Goal: Task Accomplishment & Management: Manage account settings

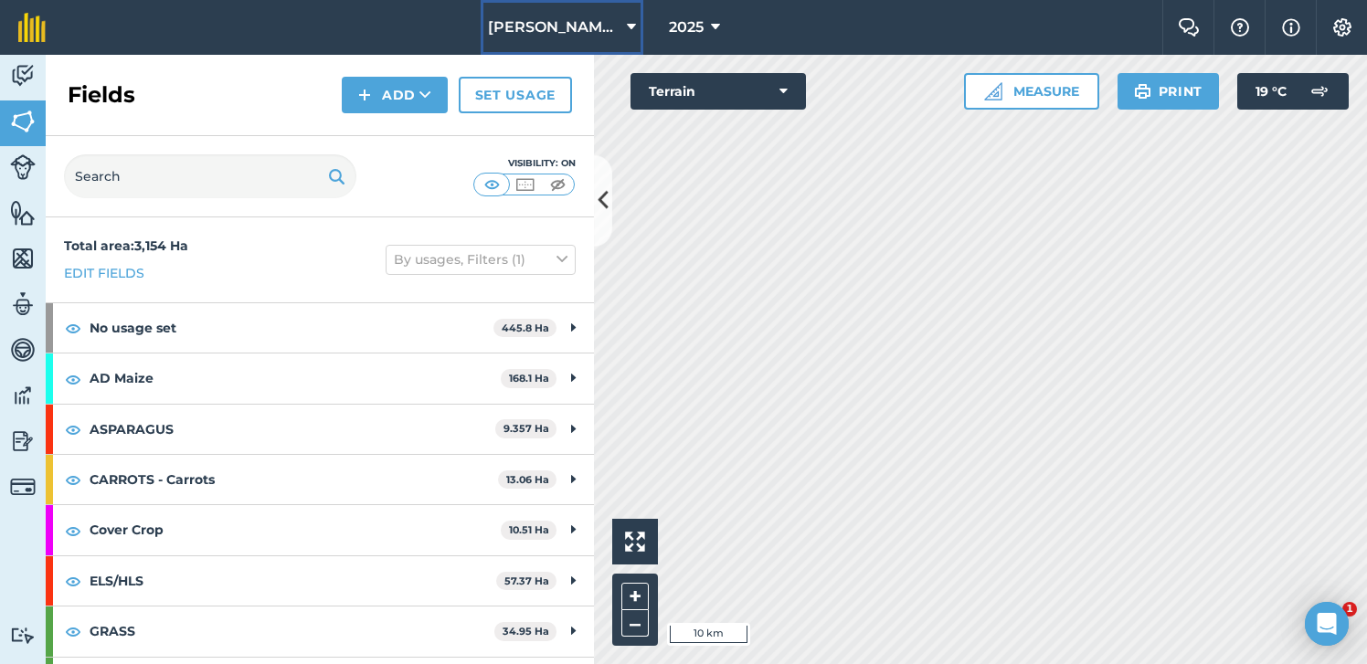
click at [629, 17] on icon at bounding box center [631, 27] width 9 height 22
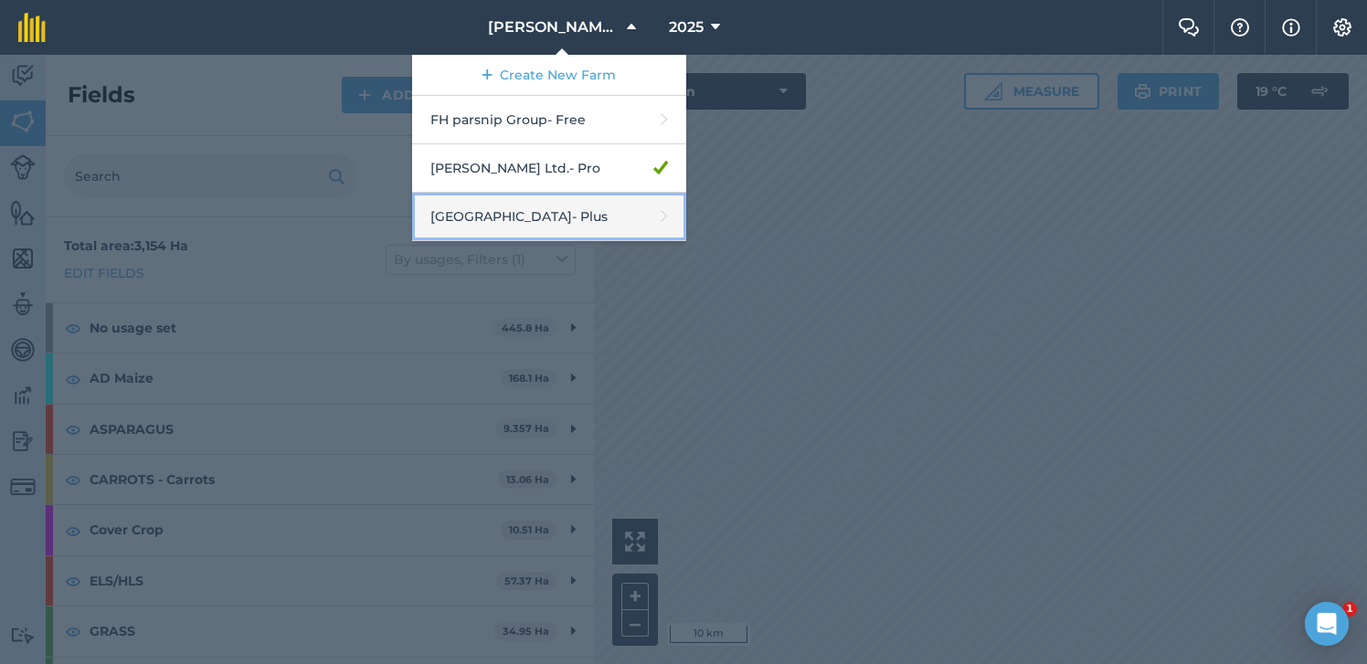
click at [602, 210] on link "South Pickenham - Plus" at bounding box center [549, 217] width 274 height 48
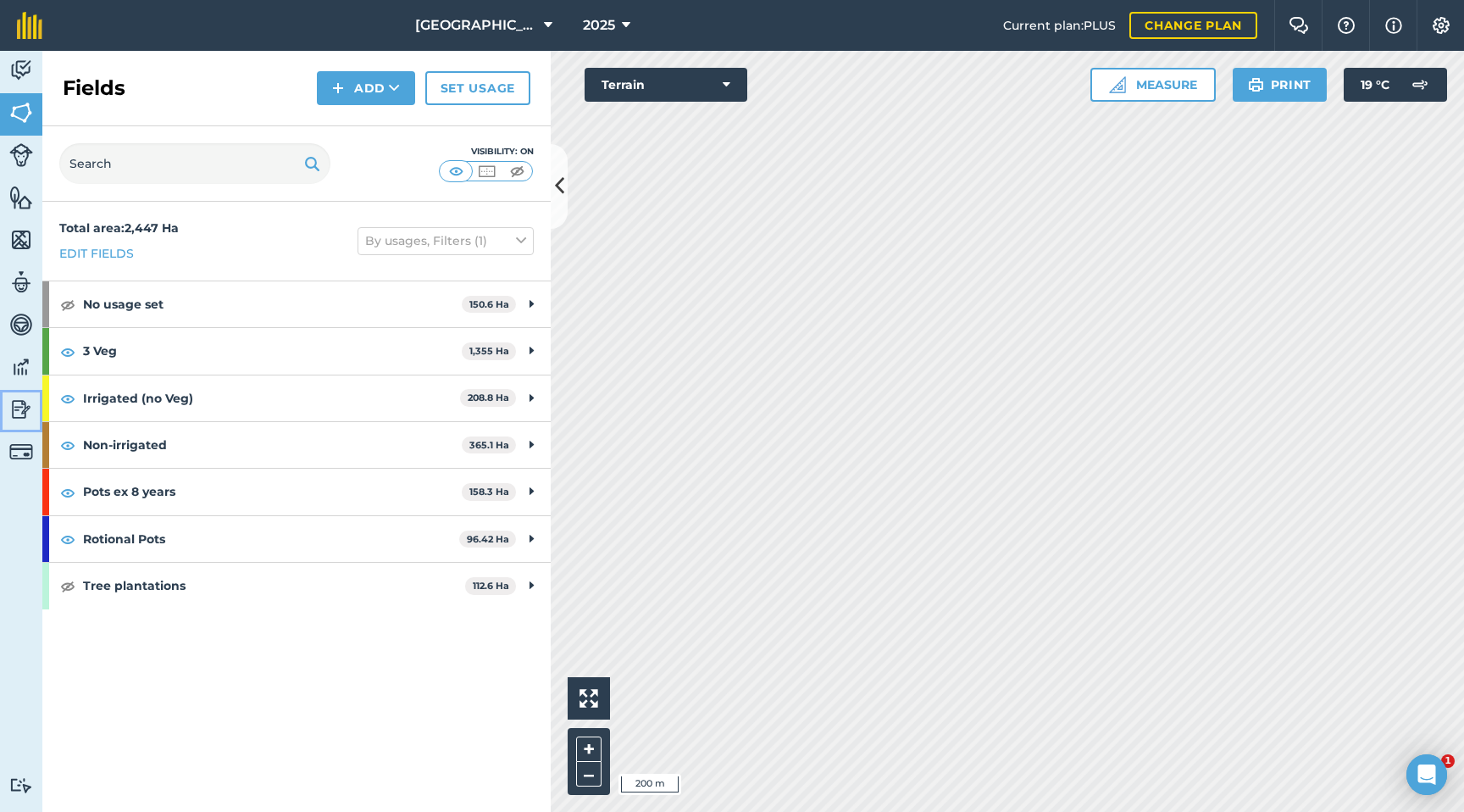
click at [19, 409] on img at bounding box center [21, 409] width 24 height 25
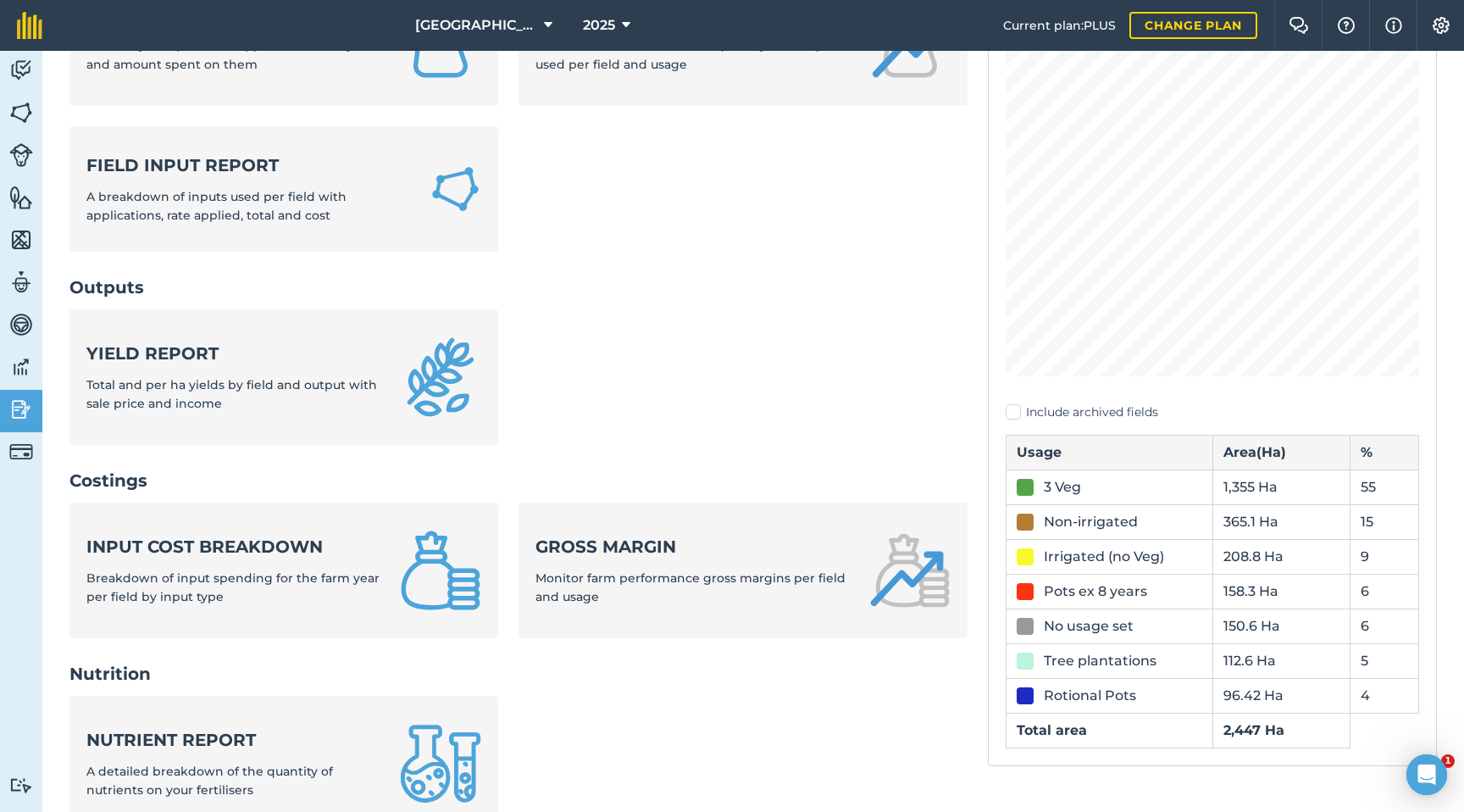
scroll to position [224, 0]
click at [19, 110] on img at bounding box center [21, 112] width 24 height 25
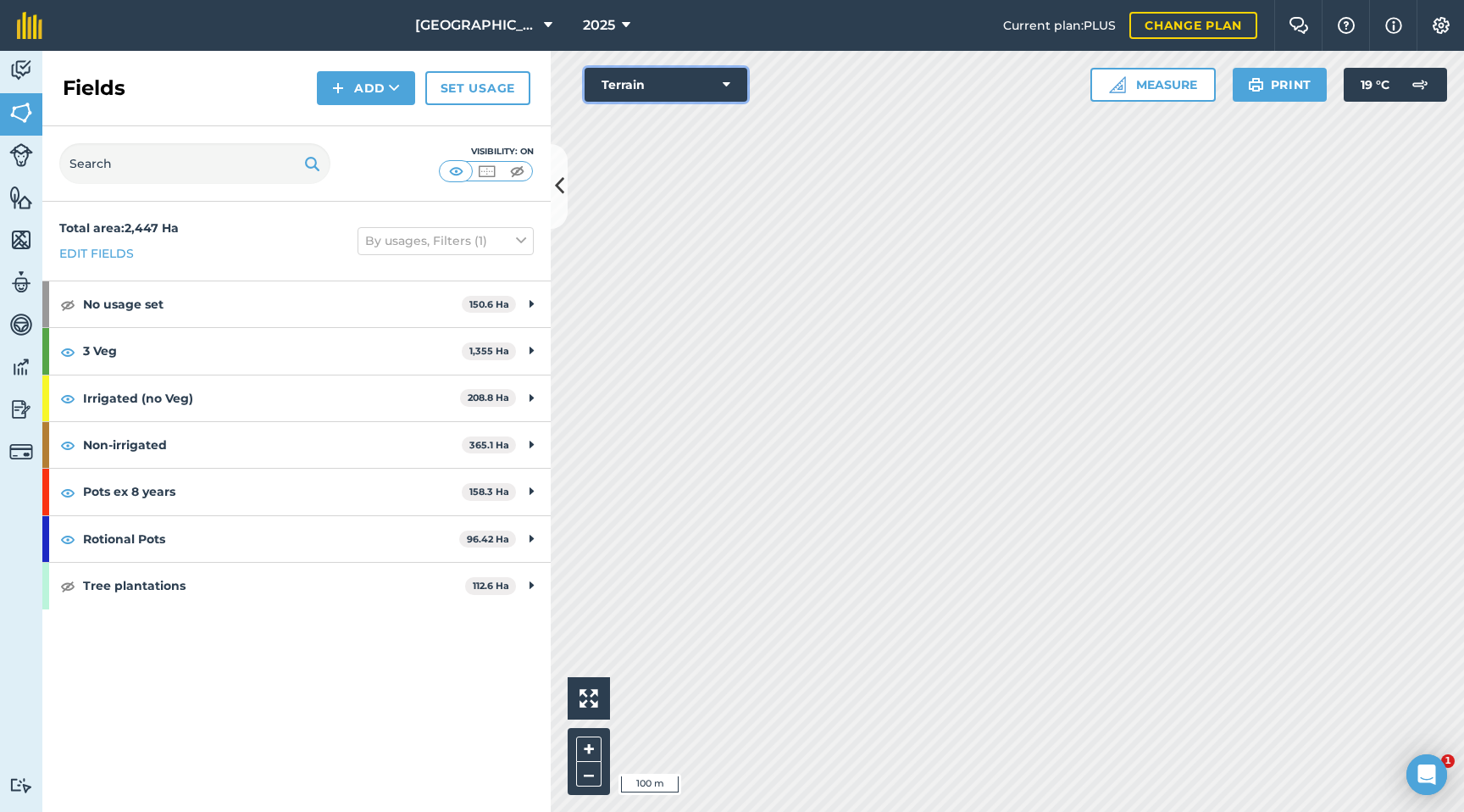
click at [724, 88] on icon at bounding box center [727, 84] width 7 height 17
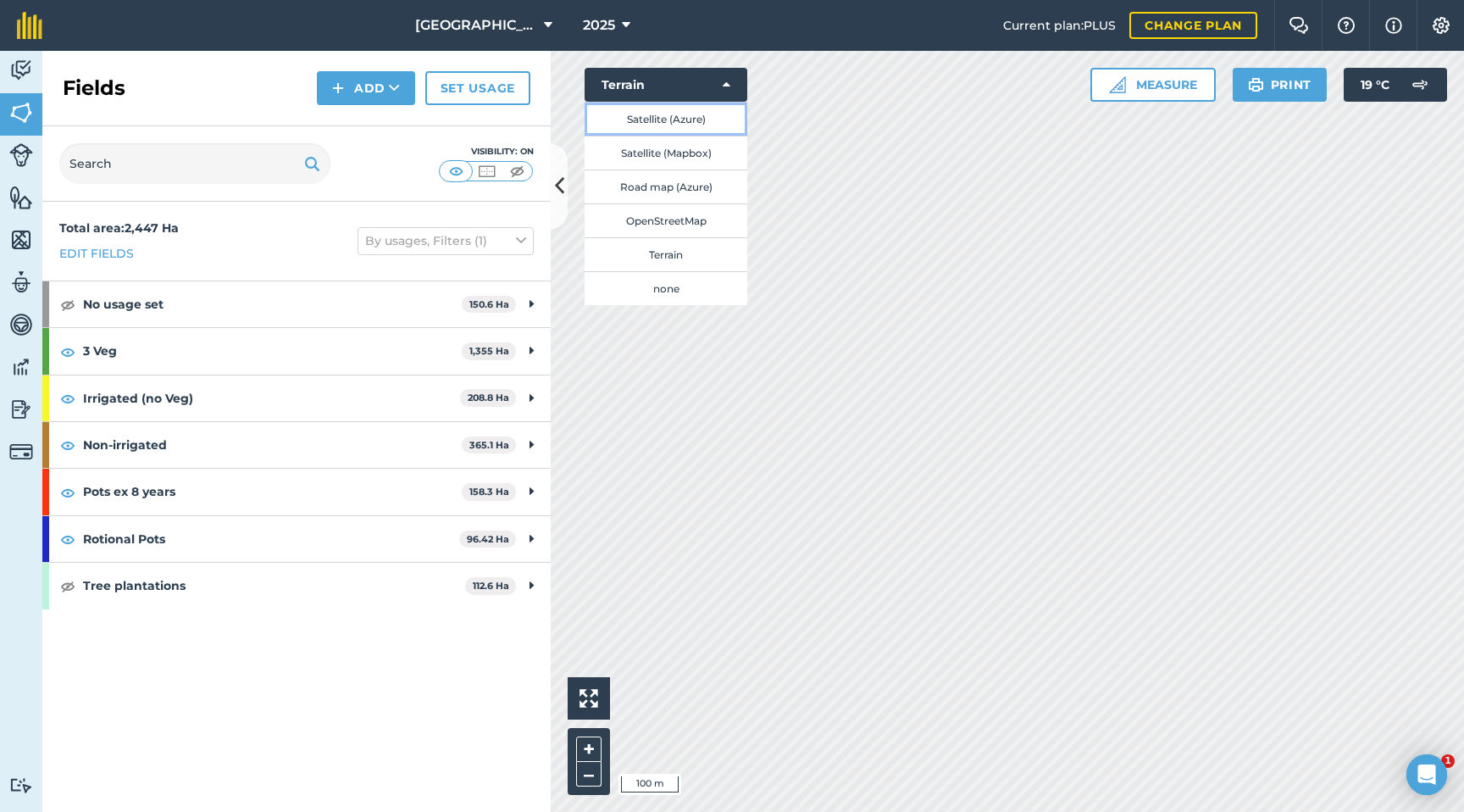
click at [678, 120] on button "Satellite (Azure)" at bounding box center [666, 119] width 162 height 34
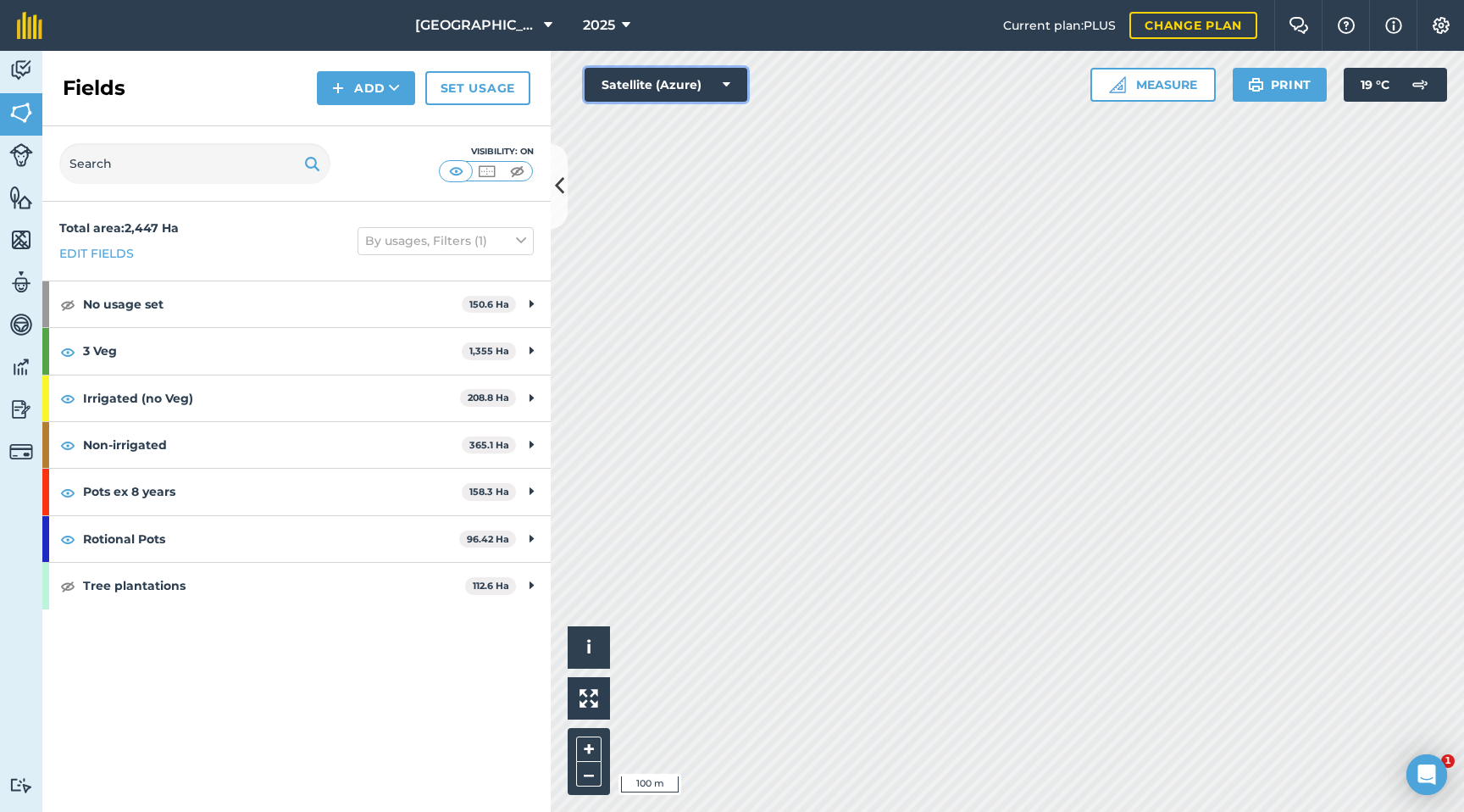
click at [717, 82] on button "Satellite (Azure)" at bounding box center [666, 84] width 162 height 34
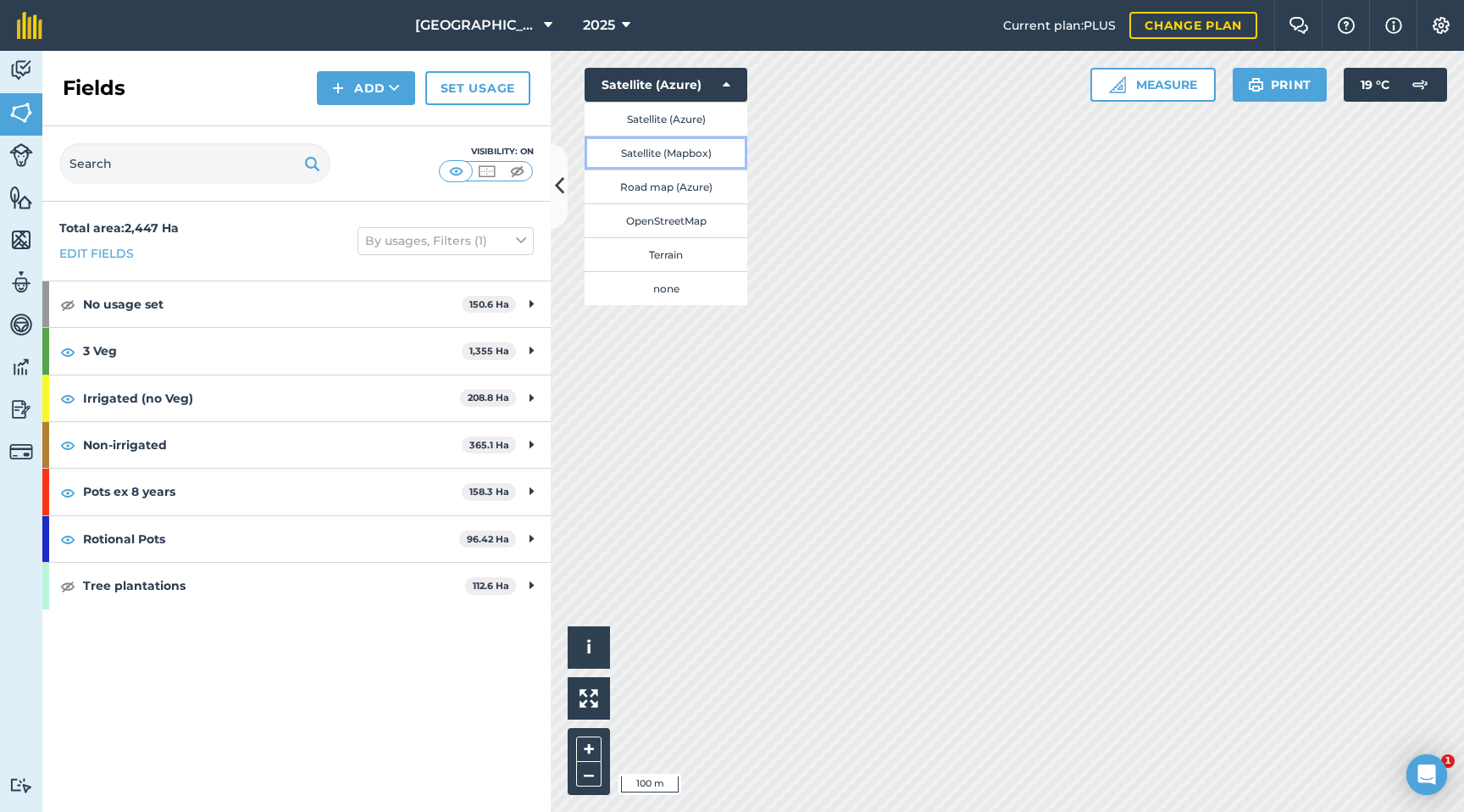
click at [686, 152] on button "Satellite (Mapbox)" at bounding box center [666, 152] width 162 height 34
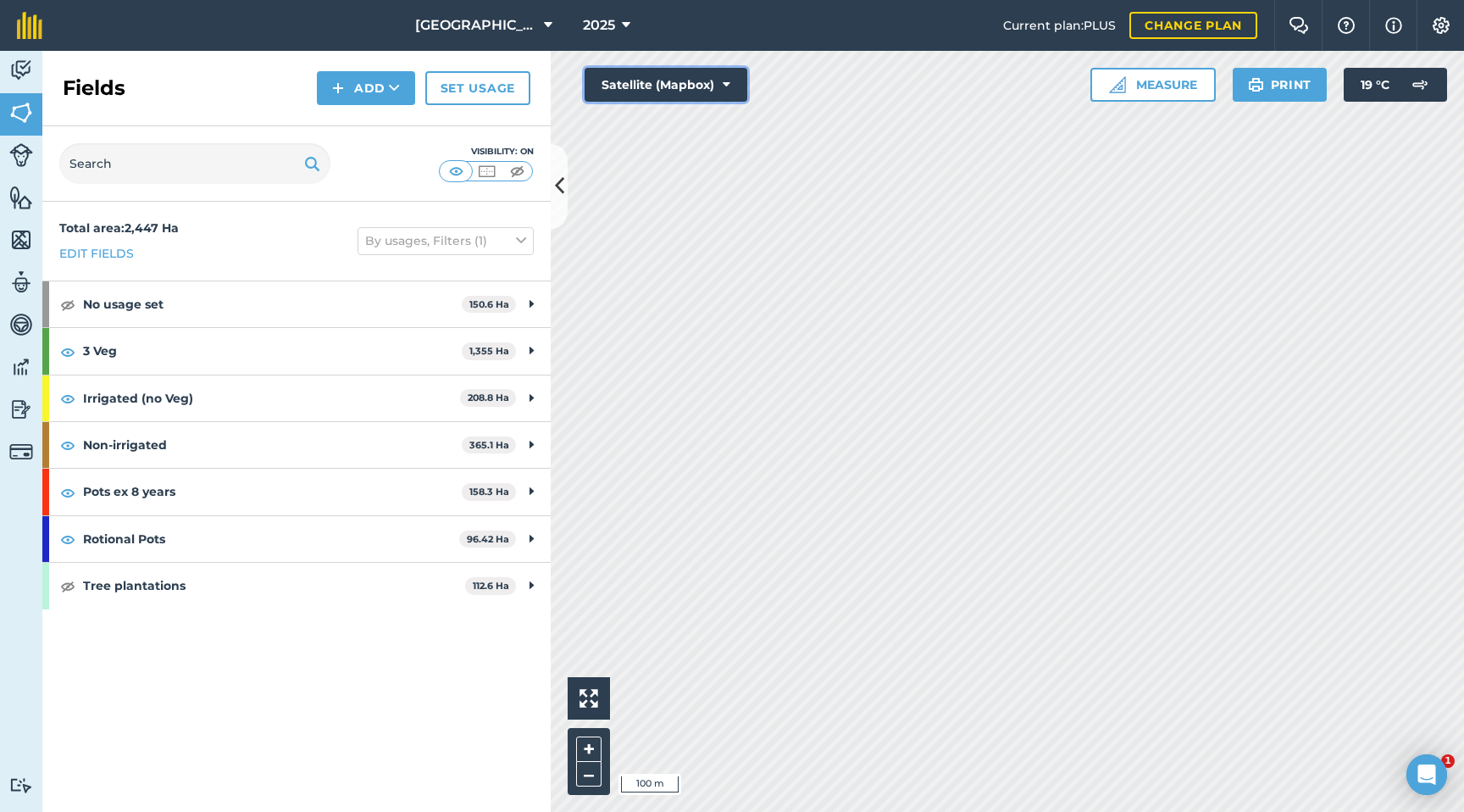
click at [727, 85] on icon at bounding box center [727, 84] width 7 height 17
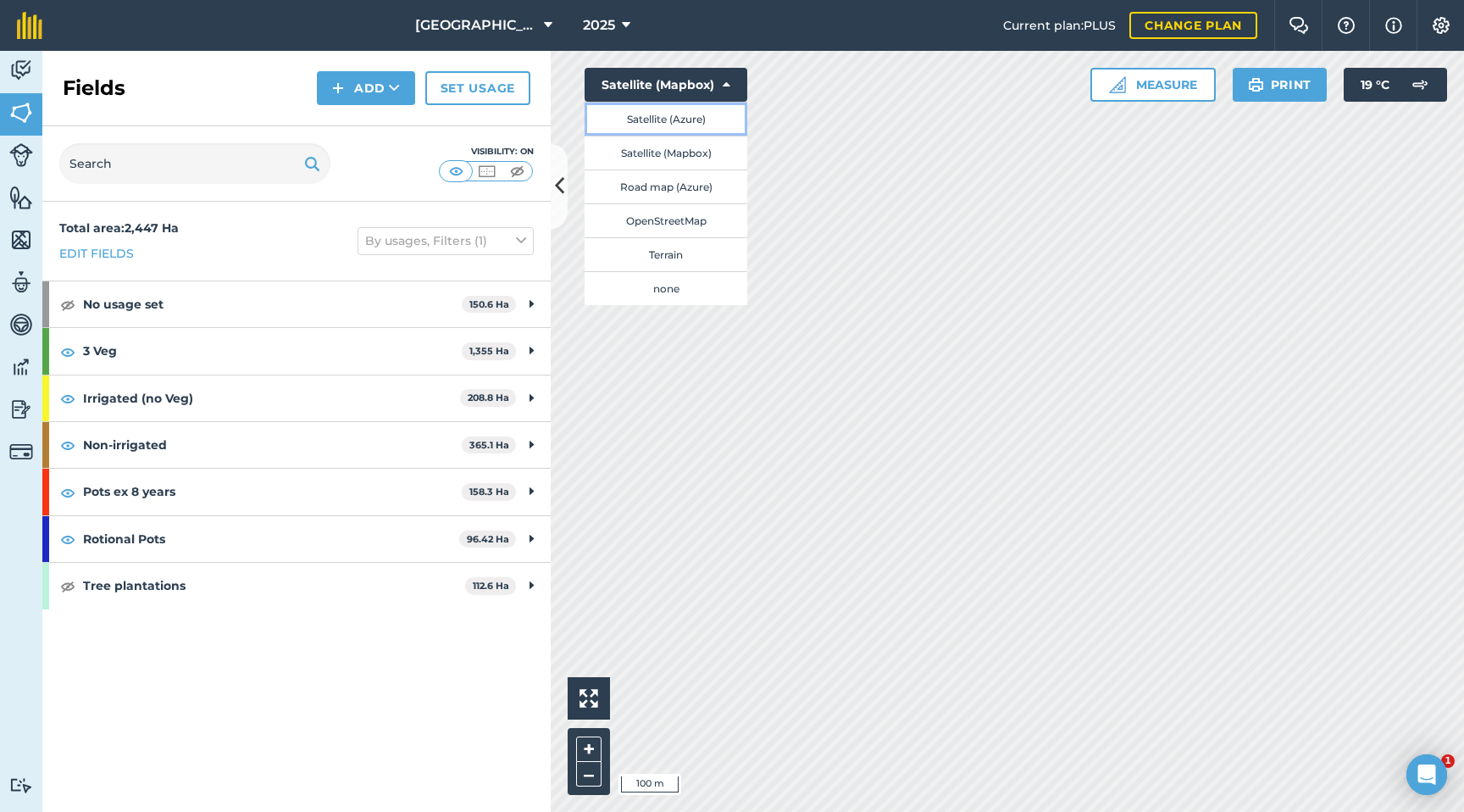
click at [659, 115] on button "Satellite (Azure)" at bounding box center [666, 119] width 162 height 34
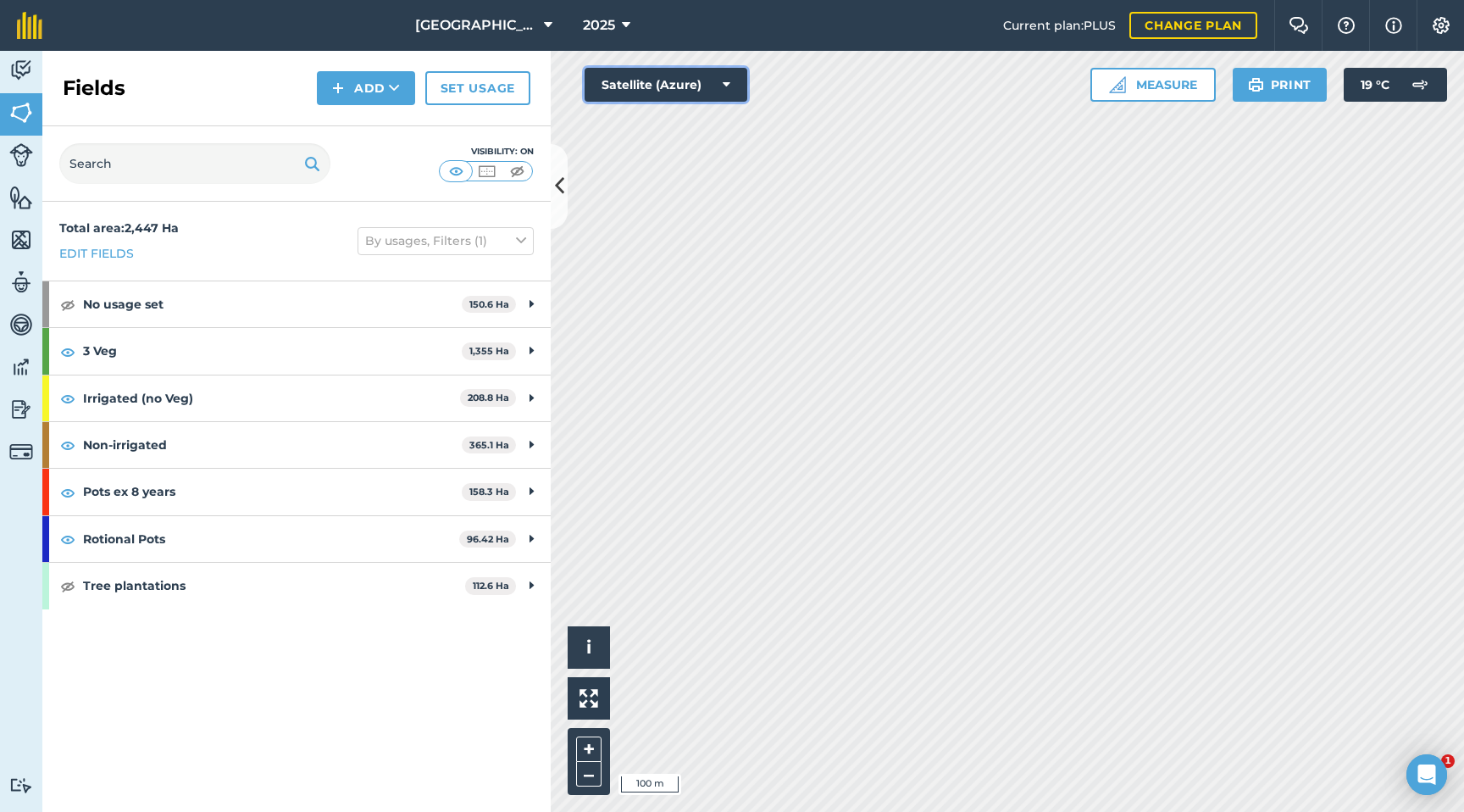
click at [724, 83] on icon at bounding box center [727, 84] width 7 height 17
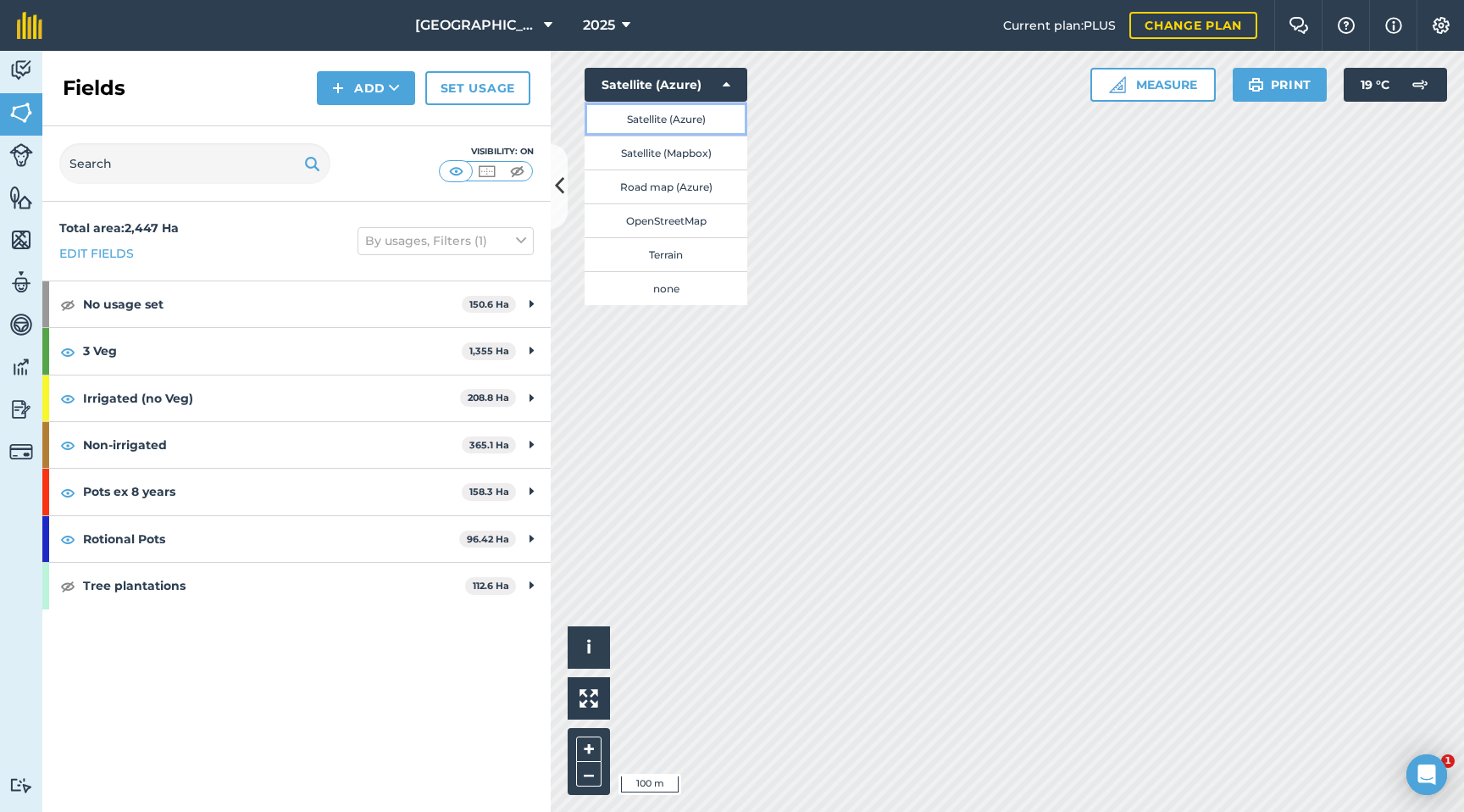
click at [681, 119] on button "Satellite (Azure)" at bounding box center [666, 119] width 162 height 34
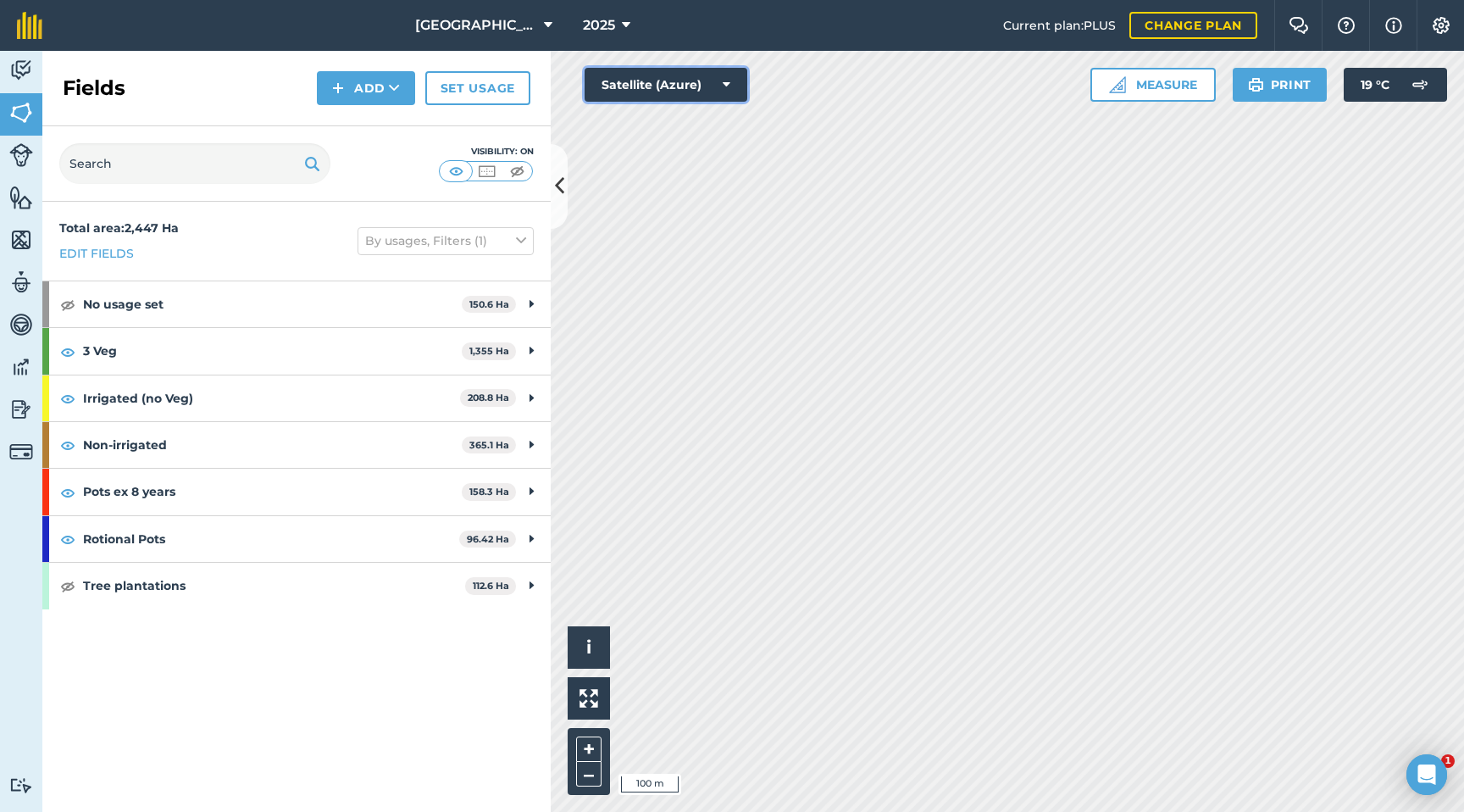
click at [731, 88] on button "Satellite (Azure)" at bounding box center [666, 84] width 162 height 34
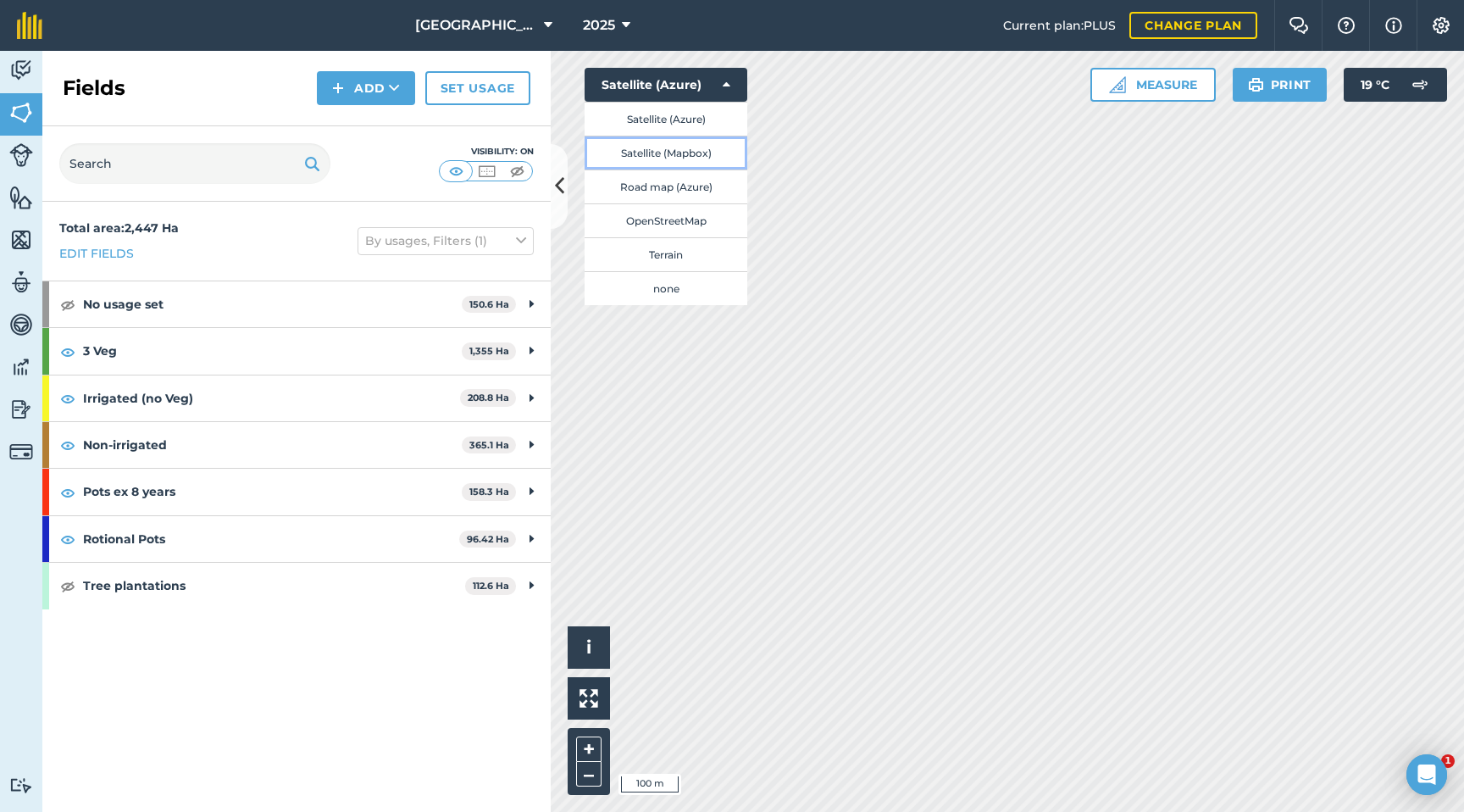
click at [690, 151] on button "Satellite (Mapbox)" at bounding box center [666, 152] width 162 height 34
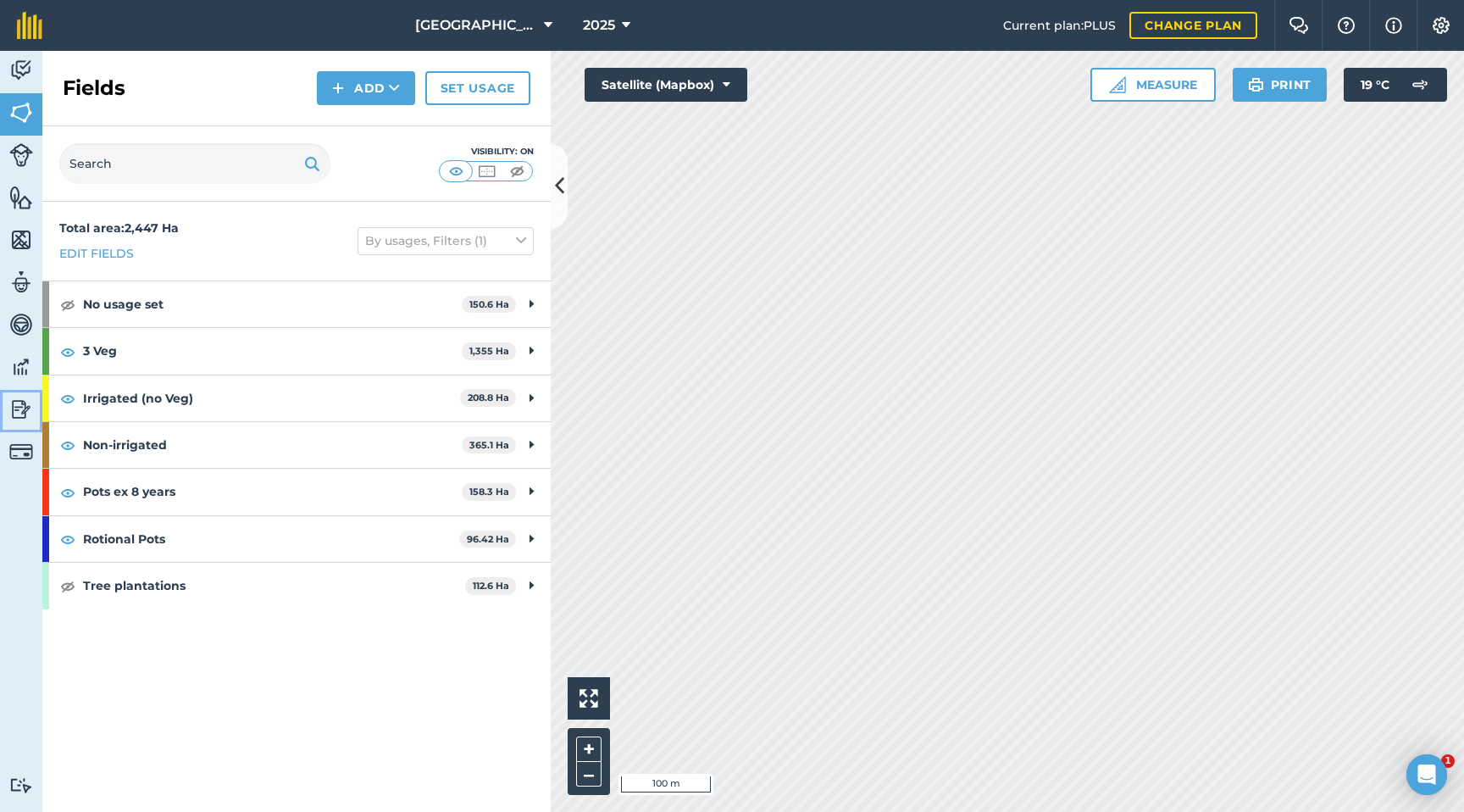
click at [24, 405] on img at bounding box center [21, 409] width 24 height 25
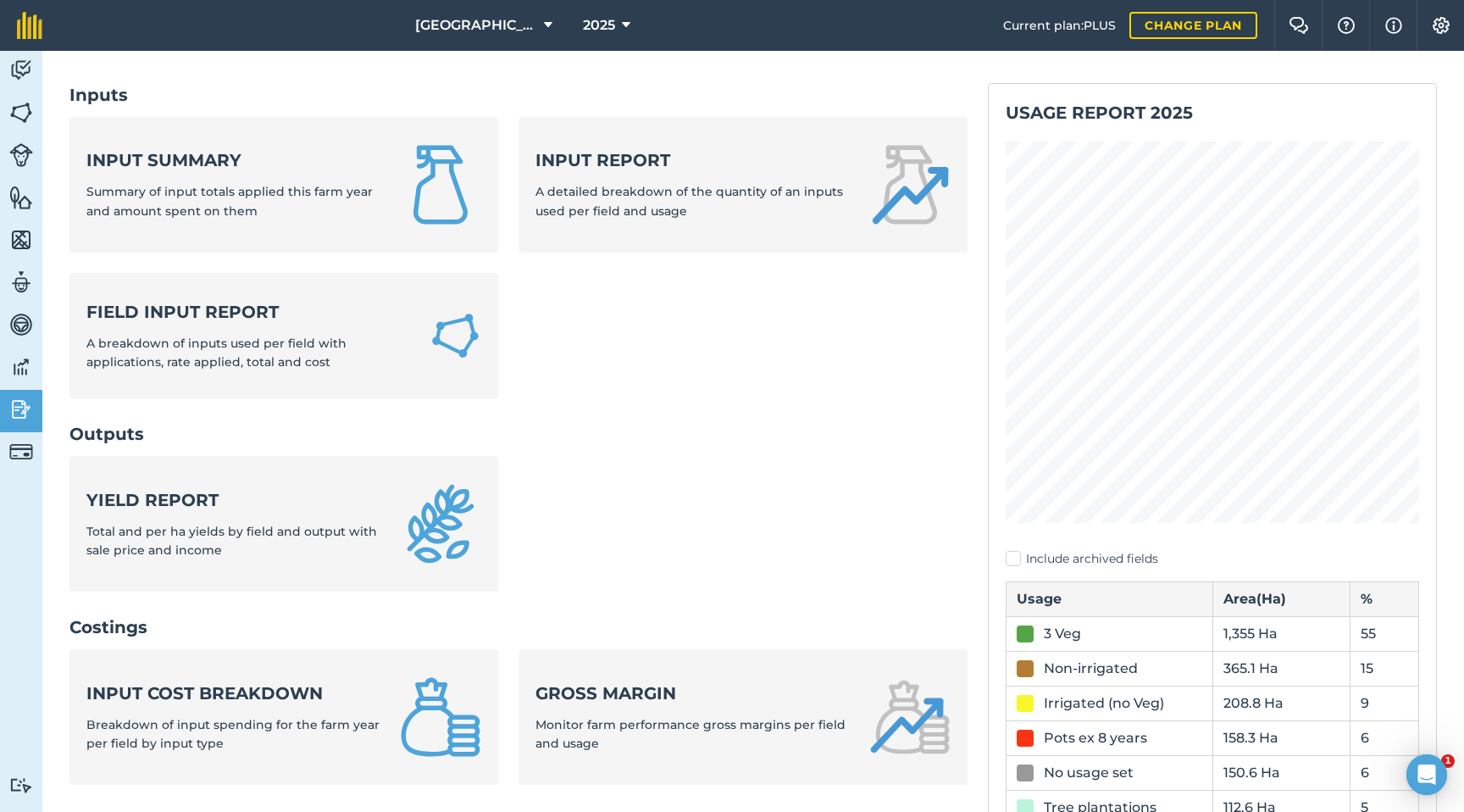
scroll to position [85, 0]
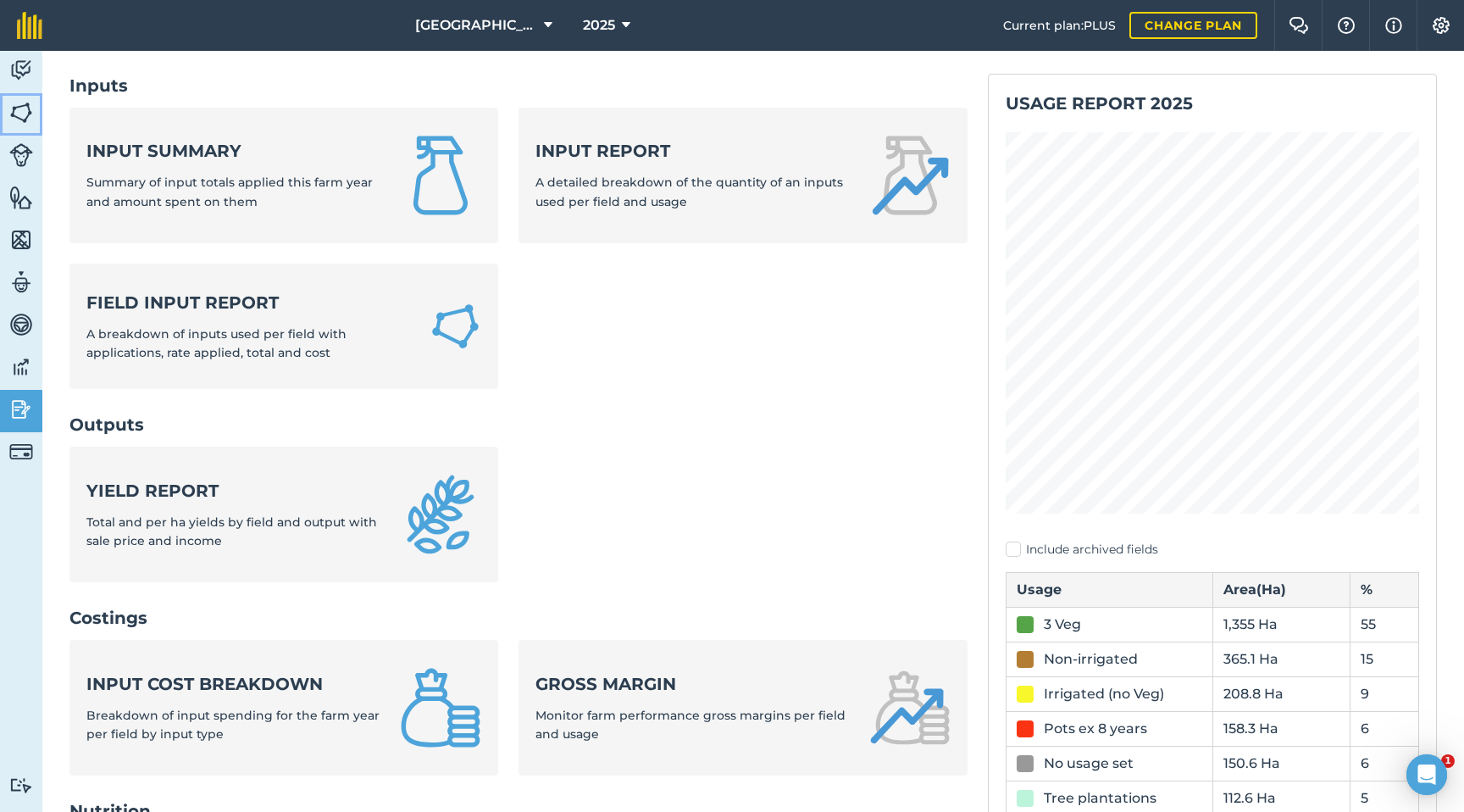
click at [29, 110] on img at bounding box center [21, 112] width 24 height 25
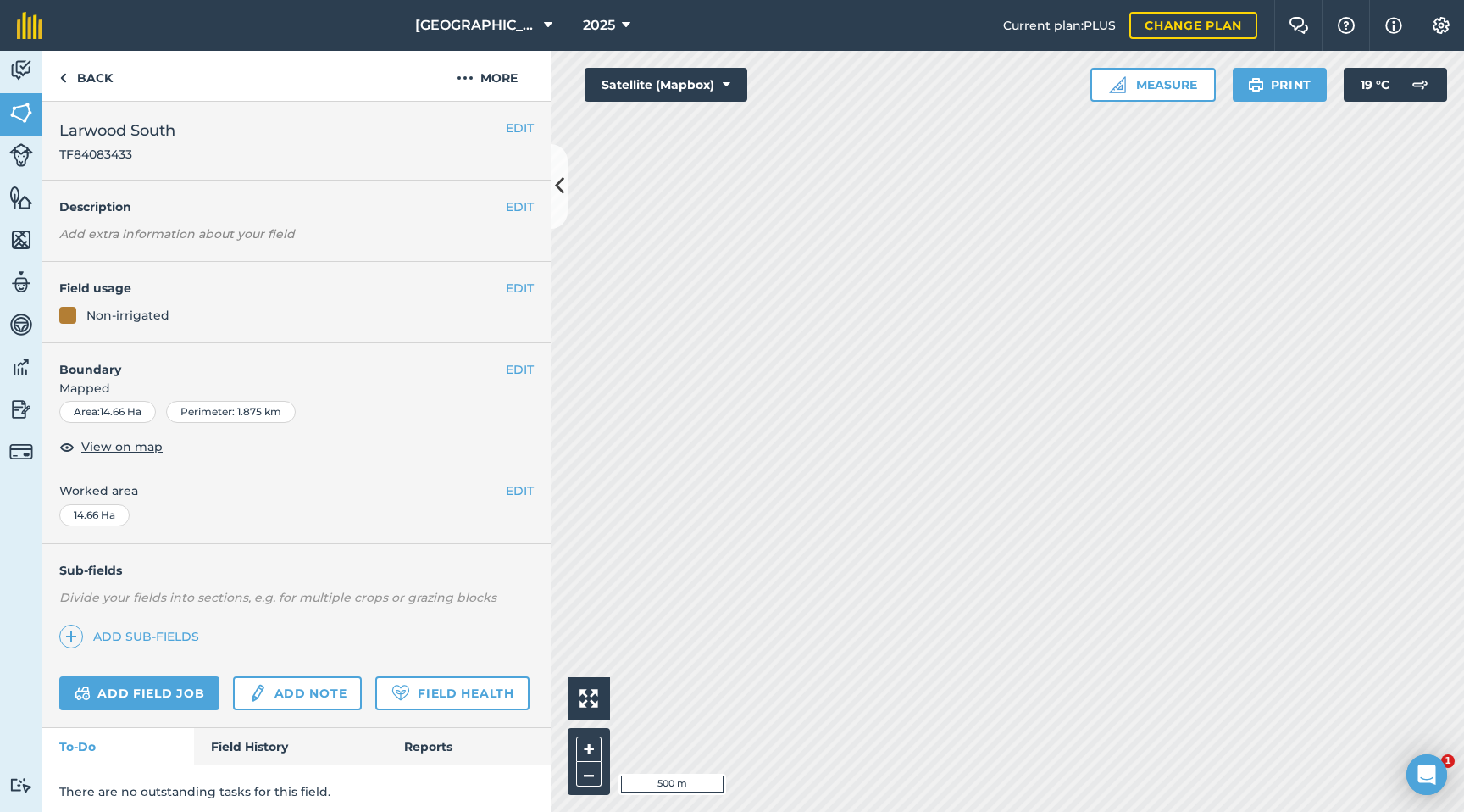
click at [108, 509] on div "14.66 Ha" at bounding box center [95, 515] width 70 height 22
drag, startPoint x: 83, startPoint y: 509, endPoint x: 100, endPoint y: 510, distance: 17.0
click at [89, 510] on div "14.66 Ha" at bounding box center [95, 515] width 70 height 22
click at [517, 486] on button "EDIT" at bounding box center [520, 489] width 28 height 19
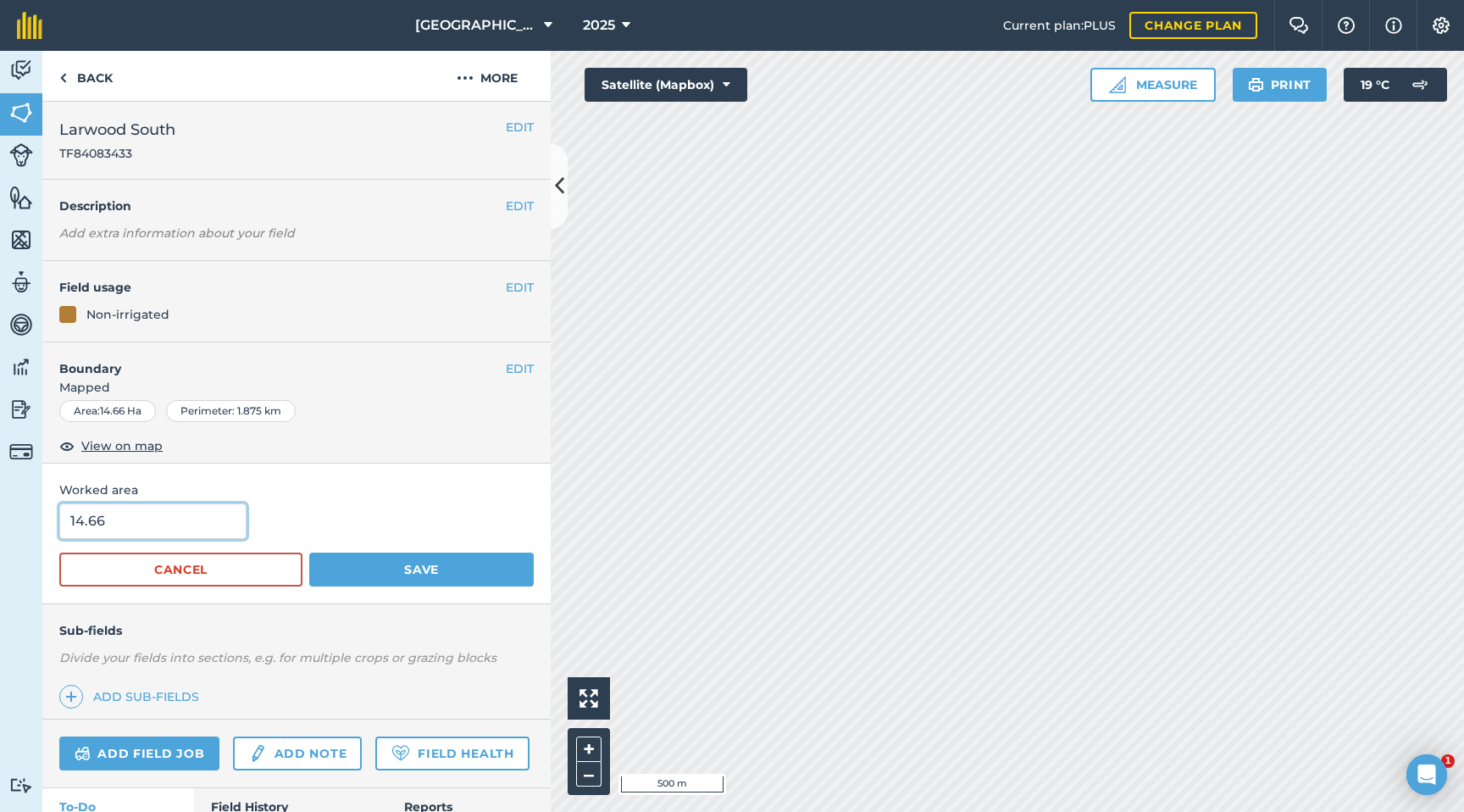
drag, startPoint x: 130, startPoint y: 517, endPoint x: 0, endPoint y: 525, distance: 130.2
click at [0, 525] on div "Activity Fields Livestock Features Maps Team Vehicles Data Reporting Billing Tu…" at bounding box center [732, 431] width 1464 height 761
type input "5"
click at [393, 573] on button "Save" at bounding box center [422, 569] width 224 height 34
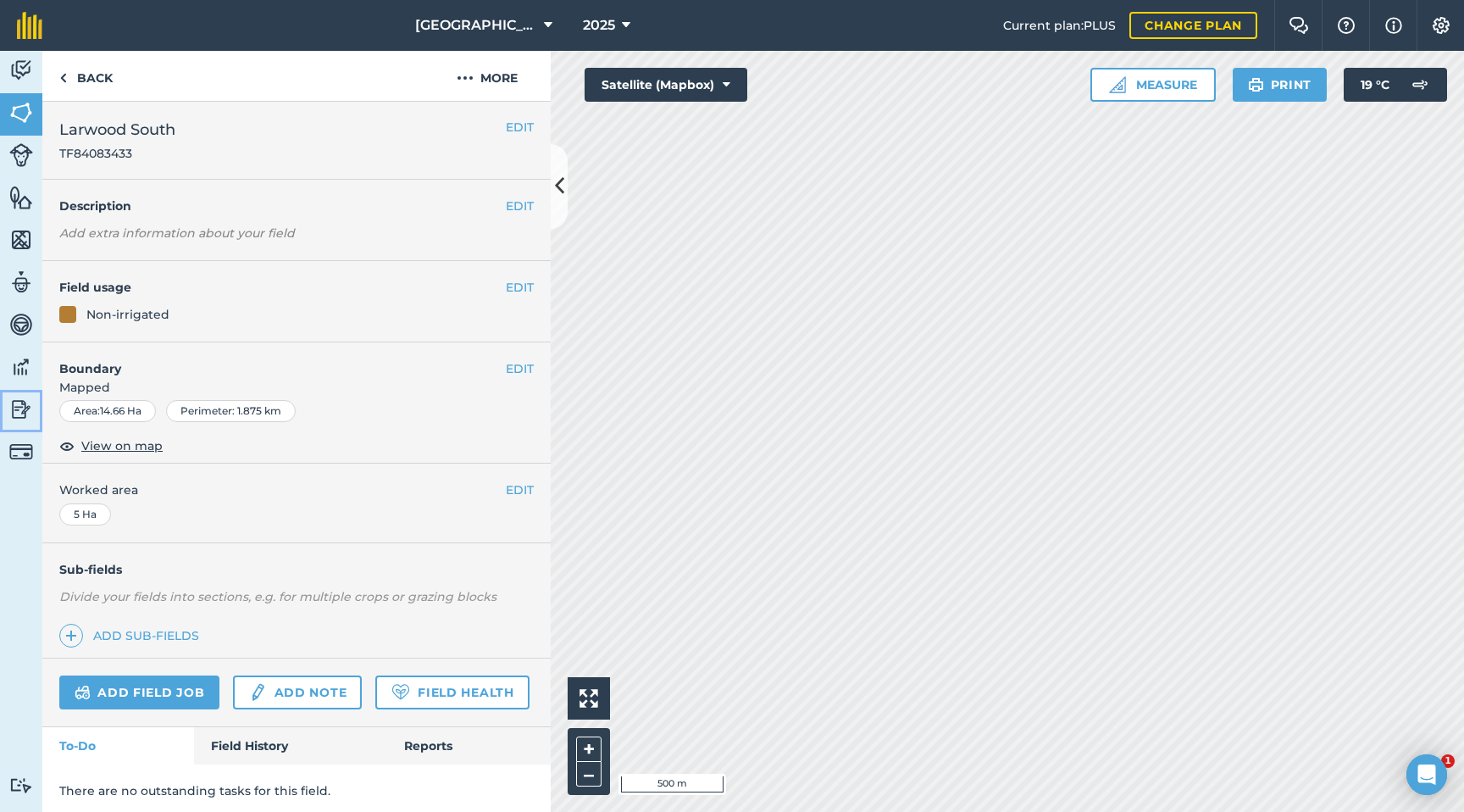
click at [25, 409] on img at bounding box center [21, 409] width 24 height 25
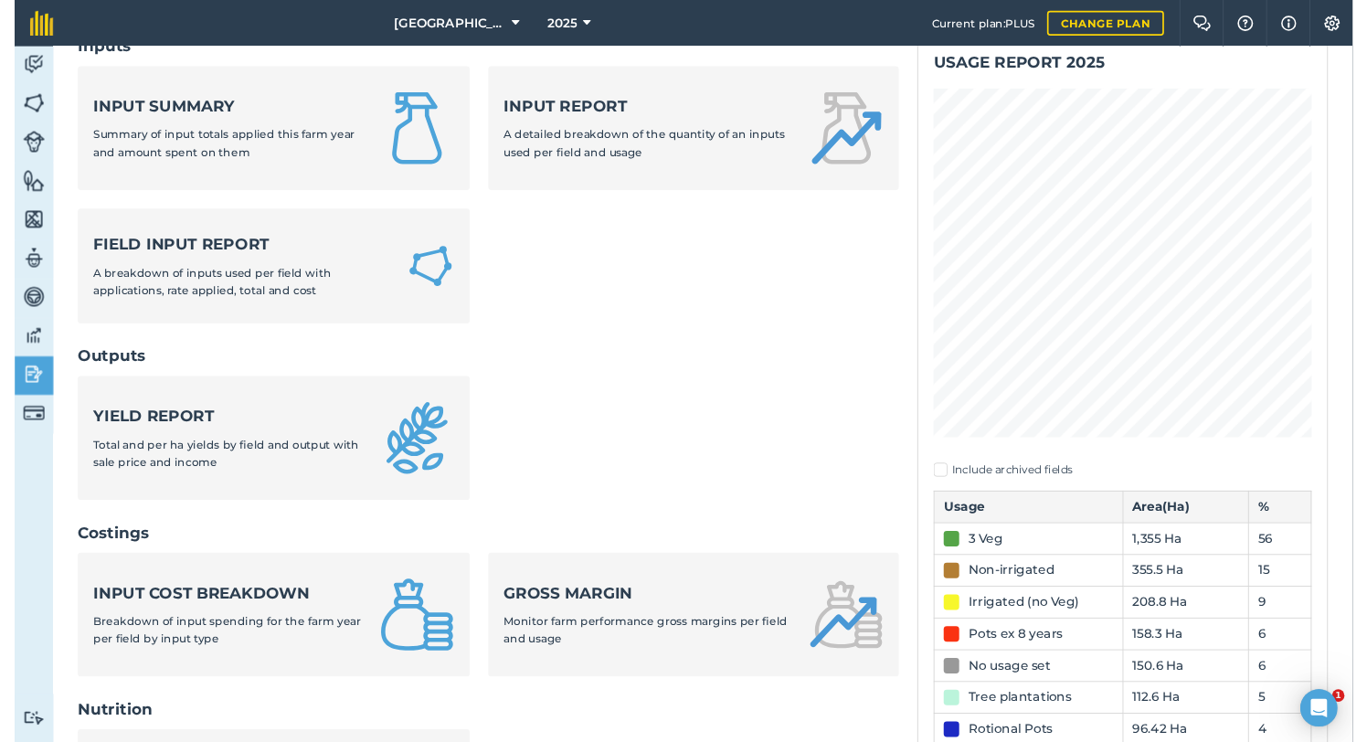
scroll to position [133, 0]
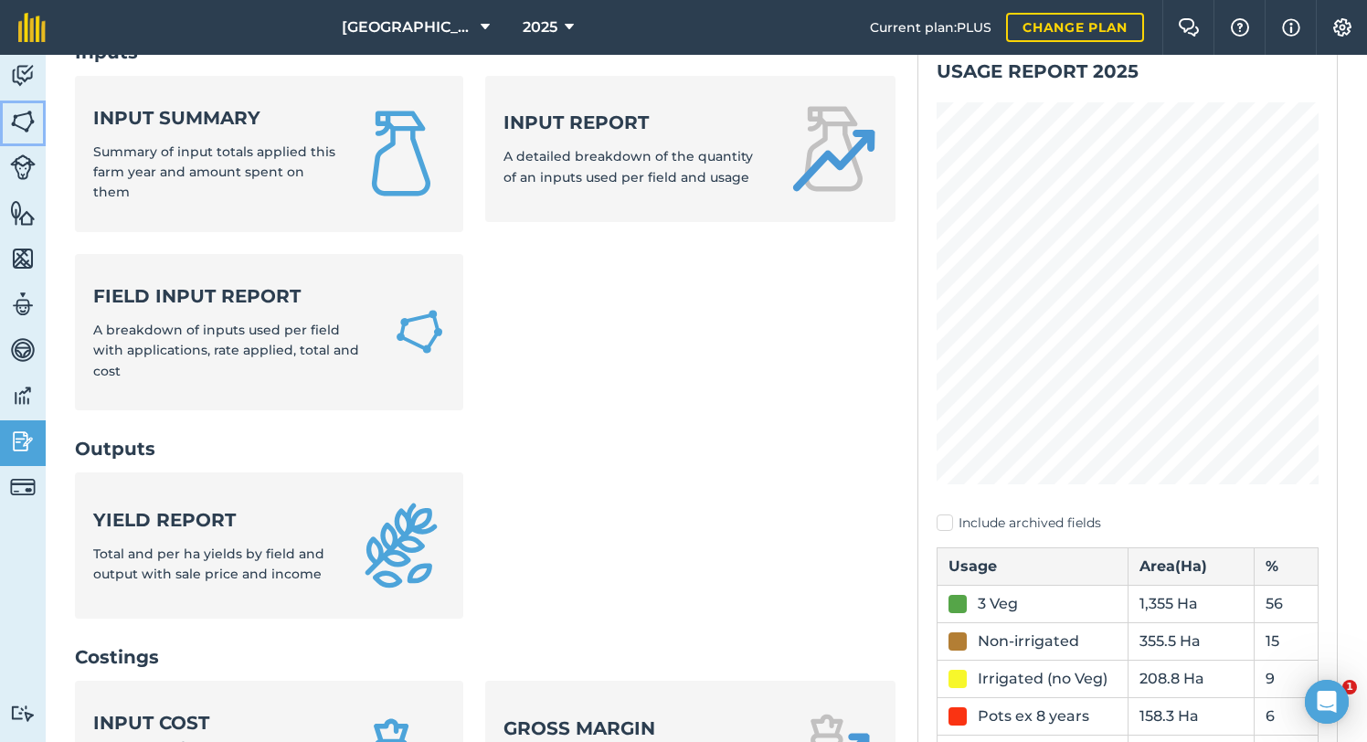
click at [32, 123] on img at bounding box center [23, 121] width 26 height 27
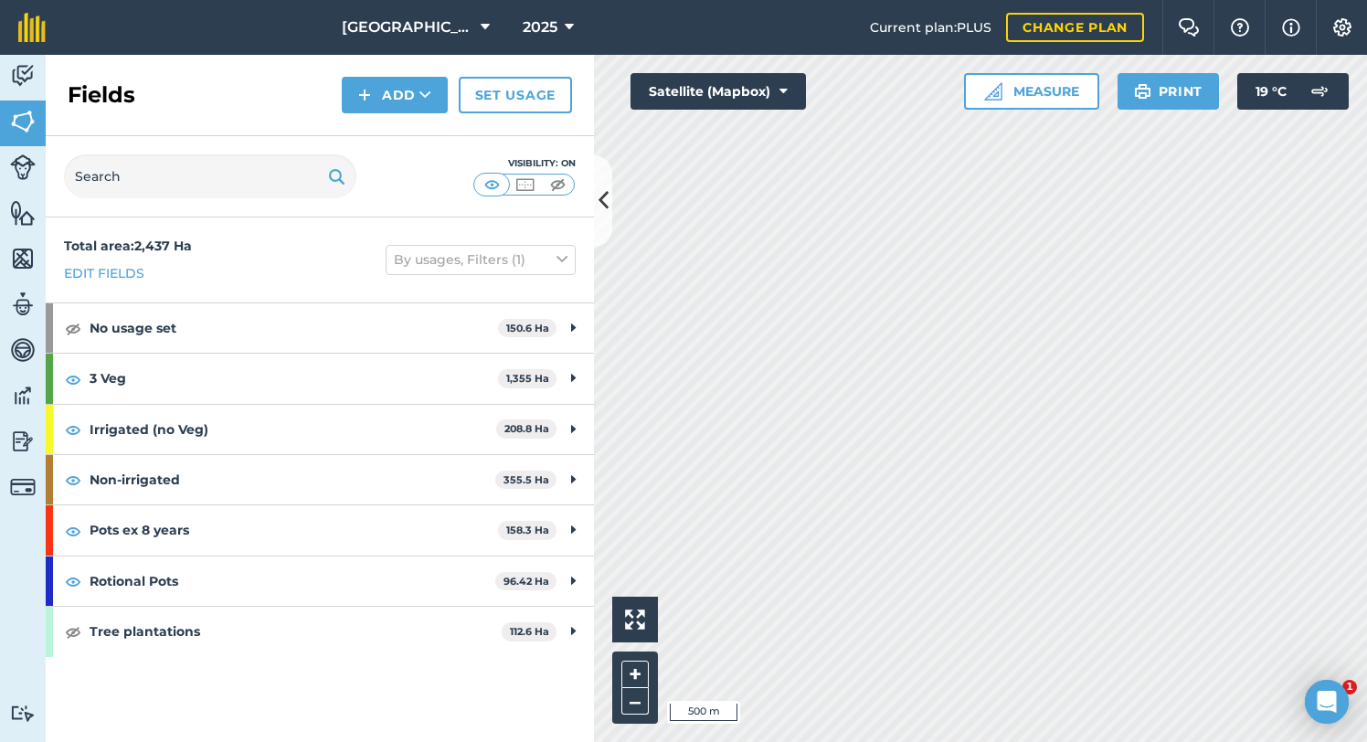
click at [995, 76] on div "Hello i 500 m + – Satellite (Mapbox) Measure Print 19 ° C" at bounding box center [980, 398] width 773 height 687
click at [73, 327] on img at bounding box center [73, 328] width 16 height 22
click at [72, 331] on img at bounding box center [73, 328] width 16 height 22
click at [838, 0] on html "[GEOGRAPHIC_DATA] 2025 Current plan : PLUS Change plan Farm Chat Help Info Sett…" at bounding box center [683, 371] width 1367 height 742
click at [881, 0] on html "[GEOGRAPHIC_DATA] 2025 Current plan : PLUS Change plan Farm Chat Help Info Sett…" at bounding box center [683, 371] width 1367 height 742
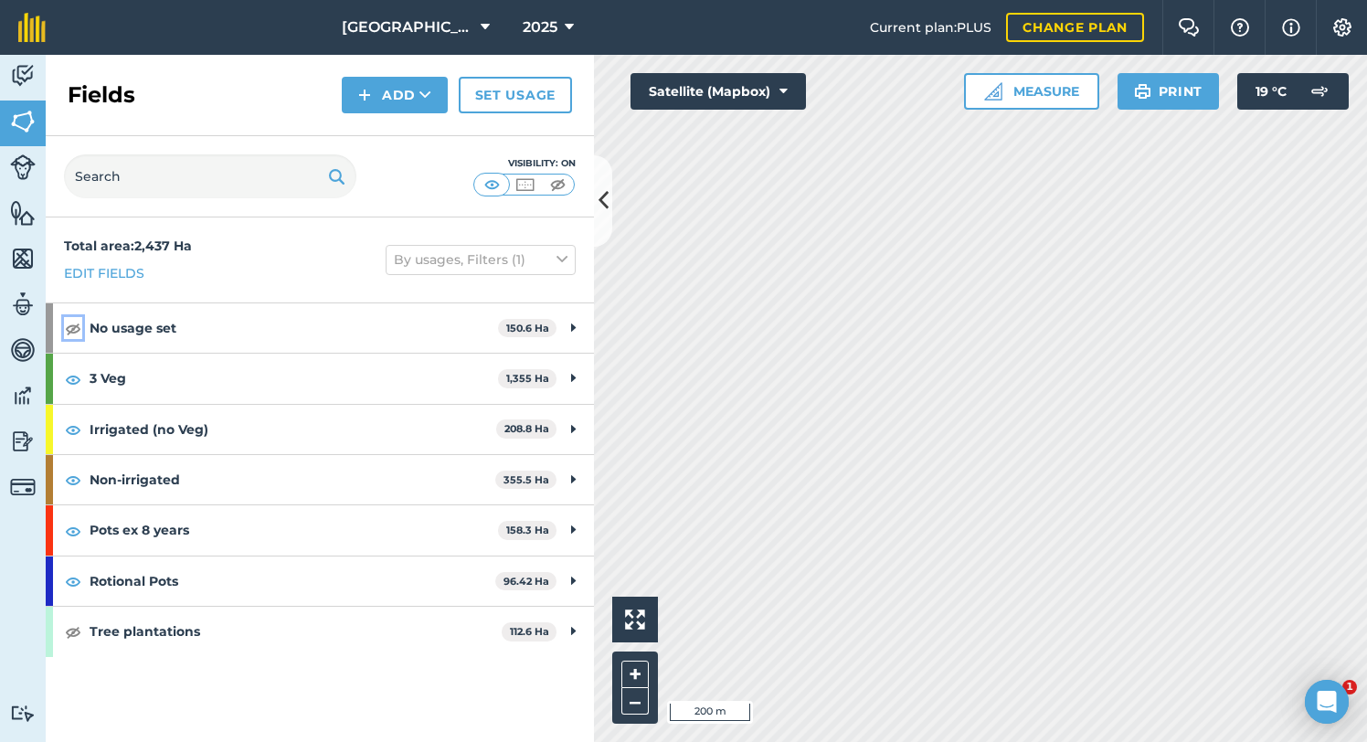
click at [77, 332] on img at bounding box center [73, 328] width 16 height 22
